Goal: Information Seeking & Learning: Learn about a topic

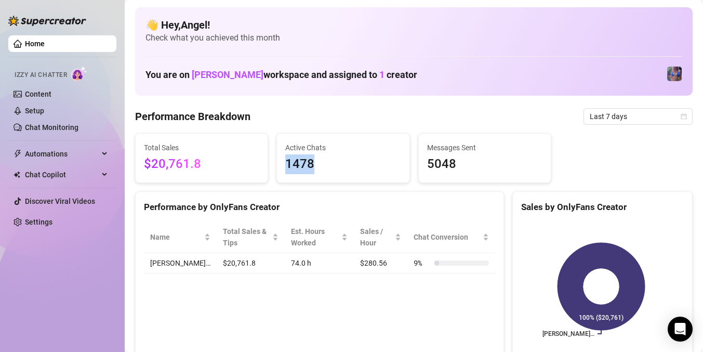
drag, startPoint x: 282, startPoint y: 166, endPoint x: 401, endPoint y: 173, distance: 119.2
click at [401, 173] on div "Active Chats 1478" at bounding box center [343, 158] width 132 height 49
drag, startPoint x: 425, startPoint y: 168, endPoint x: 455, endPoint y: 173, distance: 31.0
click at [455, 173] on span "5048" at bounding box center [484, 164] width 115 height 20
drag, startPoint x: 457, startPoint y: 166, endPoint x: 424, endPoint y: 163, distance: 33.5
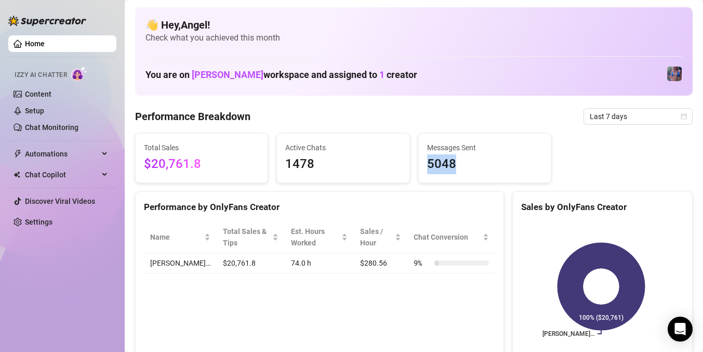
click at [427, 163] on span "5048" at bounding box center [484, 164] width 115 height 20
drag, startPoint x: 341, startPoint y: 168, endPoint x: 284, endPoint y: 161, distance: 58.1
click at [285, 161] on span "1478" at bounding box center [342, 164] width 115 height 20
drag, startPoint x: 454, startPoint y: 169, endPoint x: 424, endPoint y: 165, distance: 30.9
click at [427, 165] on span "5048" at bounding box center [484, 164] width 115 height 20
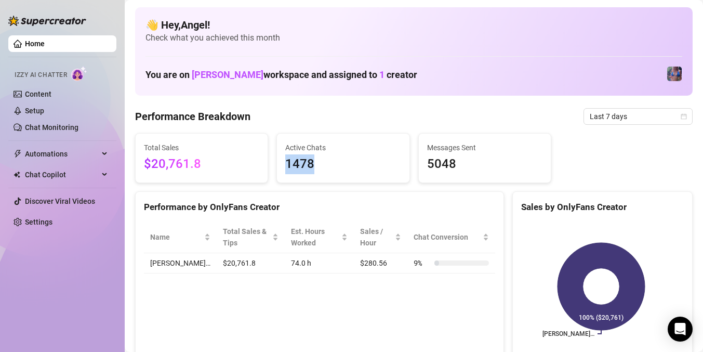
drag, startPoint x: 330, startPoint y: 167, endPoint x: 280, endPoint y: 165, distance: 49.9
click at [280, 165] on div "Active Chats 1478" at bounding box center [343, 158] width 132 height 49
drag, startPoint x: 469, startPoint y: 166, endPoint x: 421, endPoint y: 165, distance: 47.3
click at [421, 165] on div "Messages Sent 5048" at bounding box center [485, 158] width 132 height 49
click at [465, 165] on span "5048" at bounding box center [484, 164] width 115 height 20
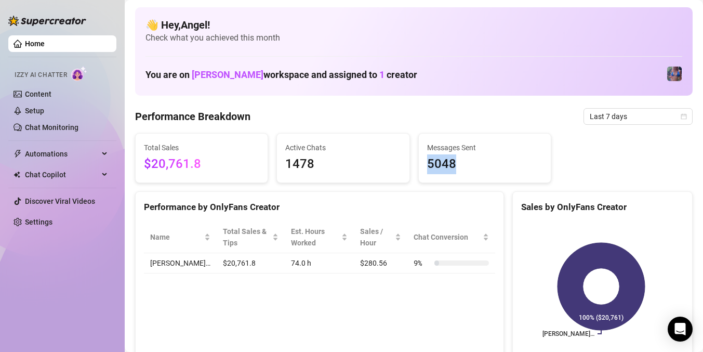
drag, startPoint x: 461, startPoint y: 163, endPoint x: 420, endPoint y: 167, distance: 40.7
click at [420, 167] on div "Messages Sent 5048" at bounding box center [485, 158] width 132 height 49
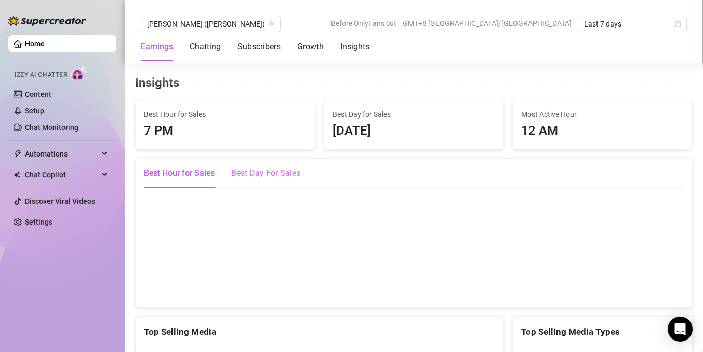
scroll to position [1398, 0]
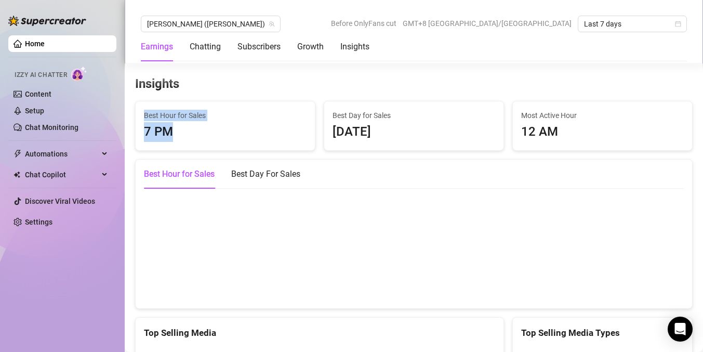
drag, startPoint x: 182, startPoint y: 133, endPoint x: 145, endPoint y: 116, distance: 40.9
click at [145, 116] on div "Best Hour for Sales 7 PM" at bounding box center [225, 126] width 163 height 32
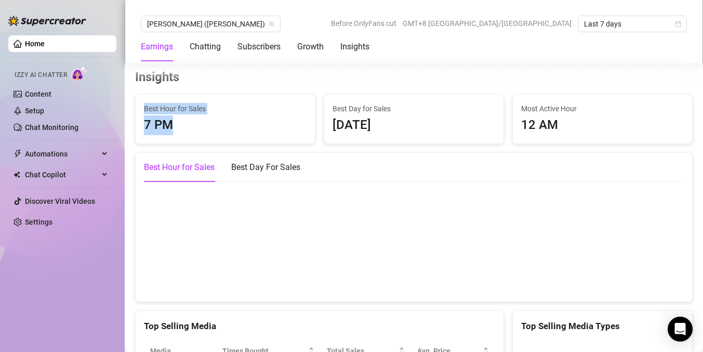
scroll to position [1408, 0]
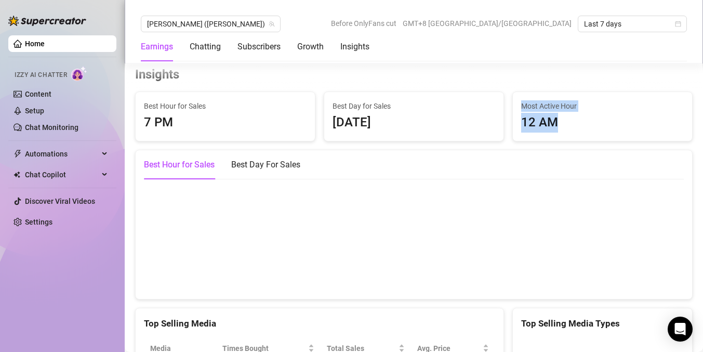
drag, startPoint x: 573, startPoint y: 129, endPoint x: 508, endPoint y: 108, distance: 68.9
click at [513, 108] on div "Most Active Hour 12 AM" at bounding box center [602, 116] width 179 height 49
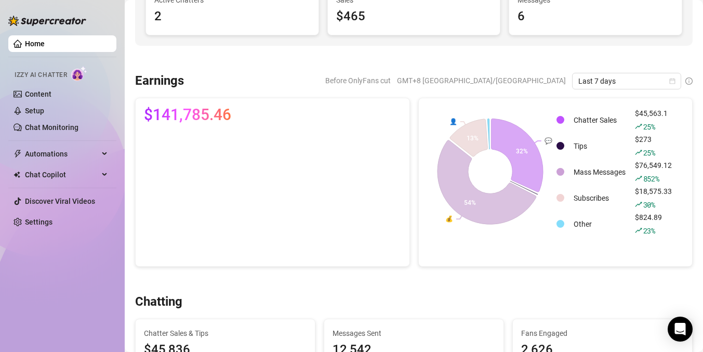
scroll to position [0, 0]
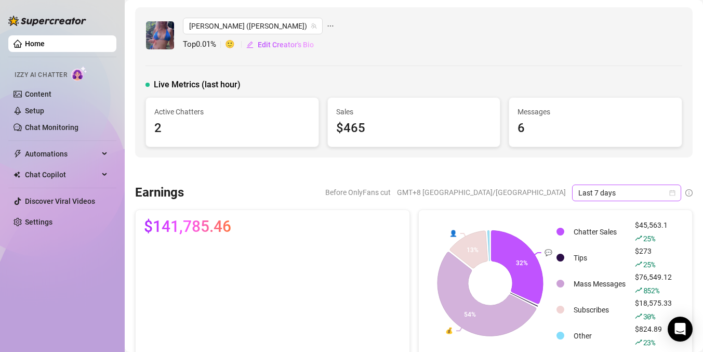
click at [607, 193] on span "Last 7 days" at bounding box center [626, 193] width 97 height 16
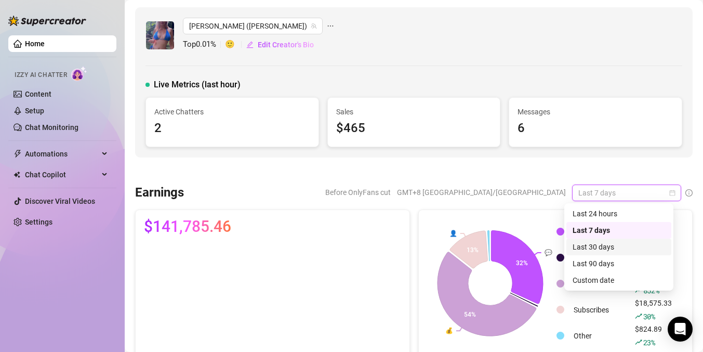
click at [596, 245] on div "Last 30 days" at bounding box center [619, 246] width 92 height 11
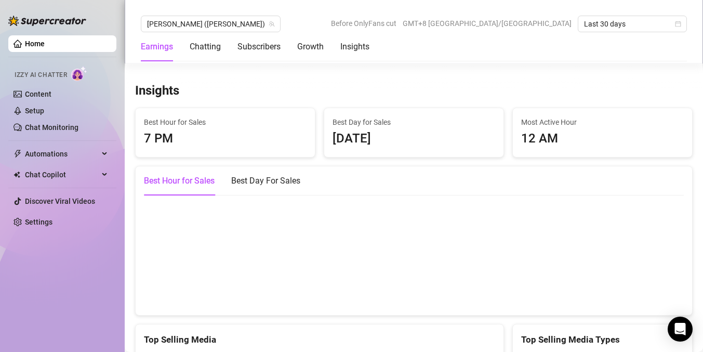
scroll to position [1414, 0]
